Goal: Task Accomplishment & Management: Manage account settings

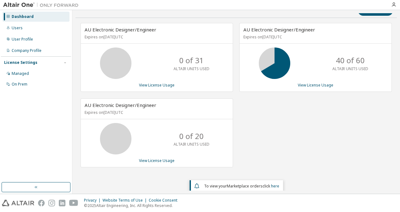
scroll to position [11, 0]
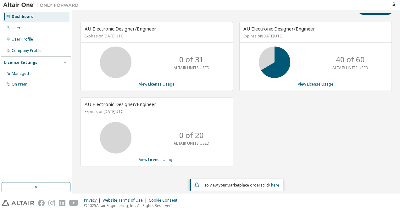
click at [131, 36] on p "Expires on [DATE] UTC" at bounding box center [155, 35] width 143 height 5
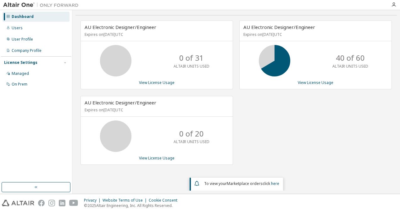
scroll to position [0, 0]
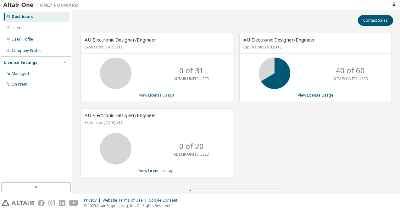
click at [150, 96] on link "View License Usage" at bounding box center [156, 94] width 35 height 5
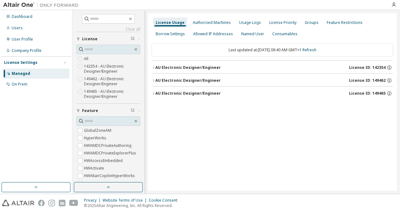
click at [153, 68] on icon "button" at bounding box center [153, 68] width 4 height 4
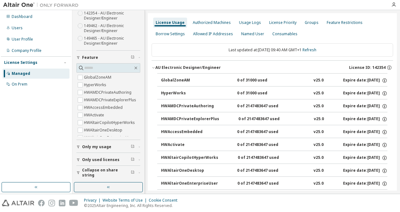
click at [178, 81] on div "GlobalZoneAM" at bounding box center [189, 81] width 57 height 6
click at [210, 36] on div "Allowed IP Addresses" at bounding box center [213, 33] width 40 height 5
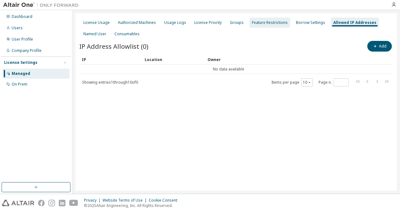
click at [252, 24] on div "Feature Restrictions" at bounding box center [270, 22] width 36 height 5
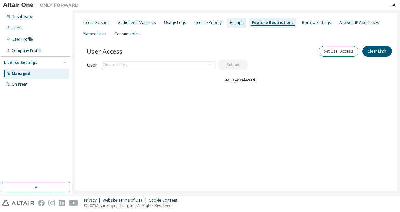
click at [235, 24] on div "Groups" at bounding box center [237, 22] width 14 height 5
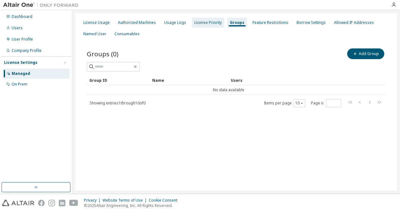
click at [199, 23] on div "License Priority" at bounding box center [207, 22] width 27 height 5
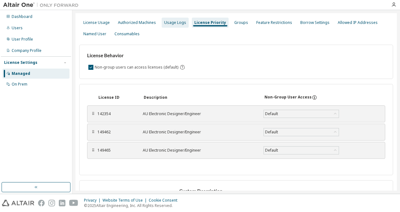
click at [175, 25] on div "Usage Logs" at bounding box center [175, 22] width 22 height 5
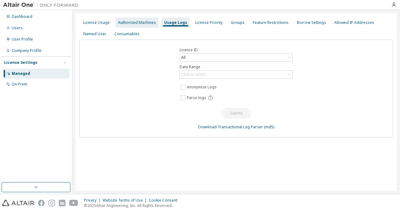
click at [139, 25] on div "Authorized Machines" at bounding box center [137, 22] width 38 height 5
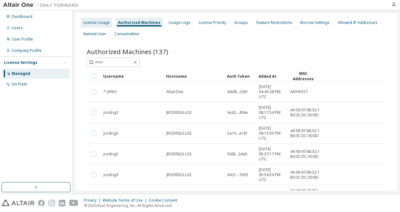
click at [96, 23] on div "License Usage" at bounding box center [96, 22] width 26 height 5
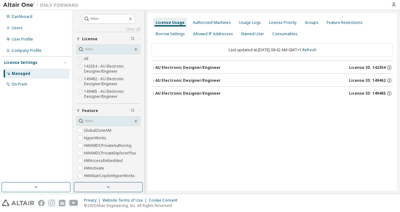
click at [152, 68] on icon "button" at bounding box center [153, 68] width 4 height 4
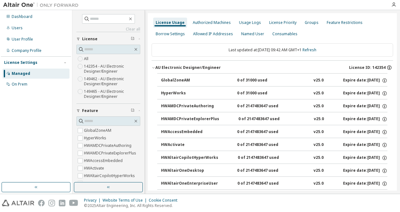
click at [387, 68] on icon "button" at bounding box center [389, 67] width 4 height 4
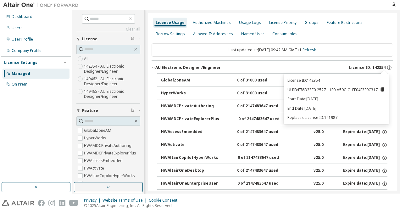
click at [387, 35] on div "License Usage Authorized Machines Usage Logs License Priority Groups Feature Re…" at bounding box center [271, 28] width 241 height 23
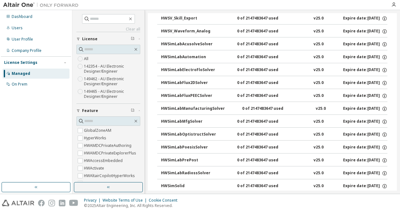
scroll to position [1723, 0]
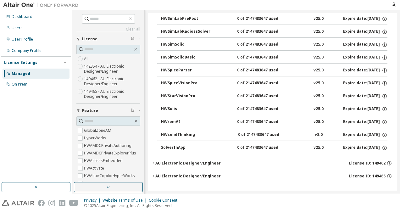
click at [152, 164] on icon "button" at bounding box center [153, 163] width 4 height 4
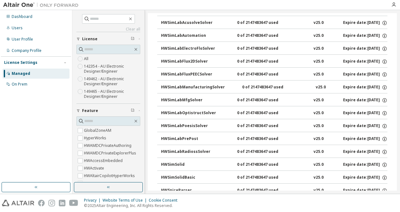
scroll to position [3438, 0]
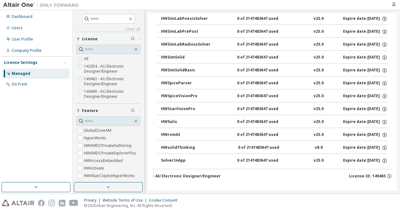
click at [154, 174] on icon "button" at bounding box center [153, 176] width 4 height 4
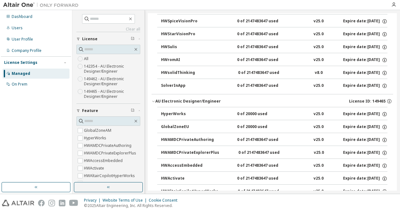
scroll to position [3512, 0]
click at [181, 111] on button "HyperWorks 0 of 20000 used v25.0 Expire date: 2025-09-18" at bounding box center [274, 115] width 226 height 14
click at [384, 114] on icon "button" at bounding box center [384, 113] width 1 height 1
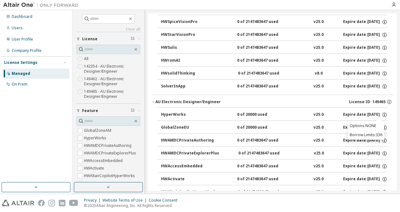
click at [33, 106] on div "Dashboard Users User Profile Company Profile License Settings Managed On Prem" at bounding box center [36, 96] width 70 height 170
click at [31, 20] on div "Dashboard" at bounding box center [36, 17] width 67 height 10
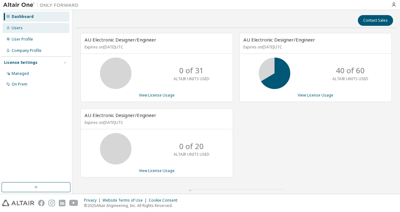
click at [26, 28] on div "Users" at bounding box center [36, 28] width 67 height 10
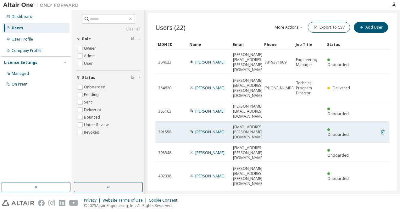
scroll to position [30, 0]
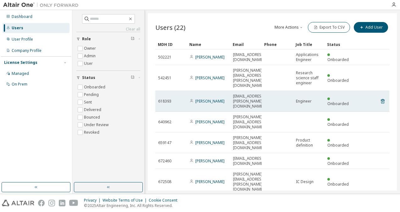
scroll to position [15, 0]
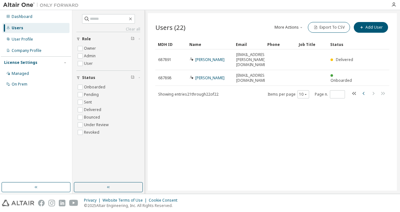
click at [363, 90] on icon "button" at bounding box center [364, 94] width 8 height 8
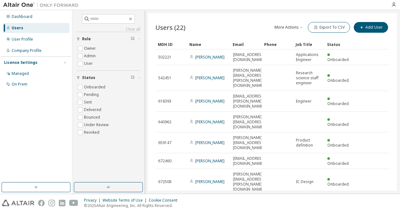
type input "*"
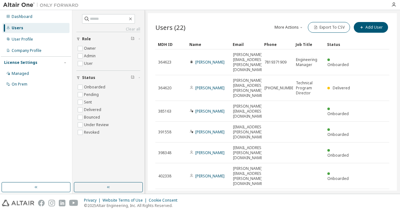
click at [287, 27] on button "More Actions" at bounding box center [289, 27] width 30 height 11
click at [225, 13] on div "Clear all Status Onboarded Pending Sent Delivered Bounced Under Review Revoked …" at bounding box center [235, 101] width 327 height 183
